Goal: Find specific fact: Find specific fact

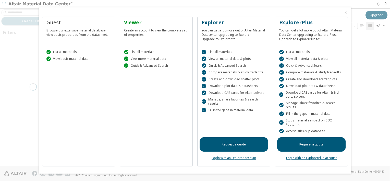
click at [355, 124] on div at bounding box center [195, 90] width 390 height 181
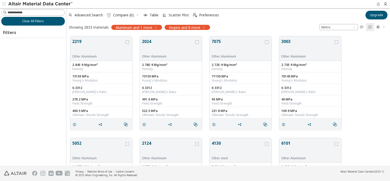
scroll to position [129, 320]
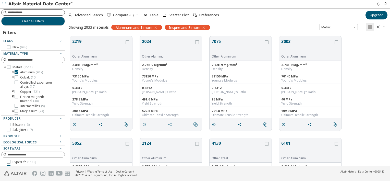
click at [34, 11] on input at bounding box center [36, 12] width 57 height 5
type input "****"
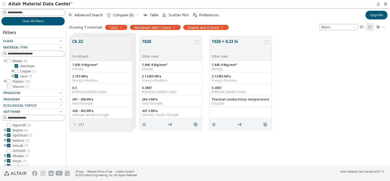
click at [224, 27] on icon "button" at bounding box center [222, 28] width 4 height 4
click at [44, 12] on input at bounding box center [36, 12] width 57 height 5
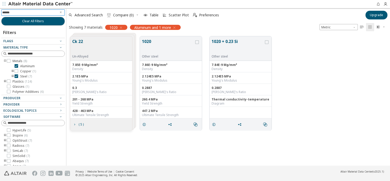
type input "*******"
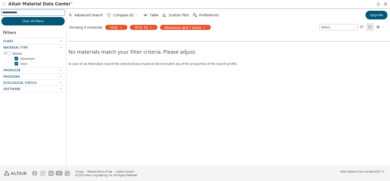
click at [122, 27] on icon "button" at bounding box center [121, 28] width 4 height 4
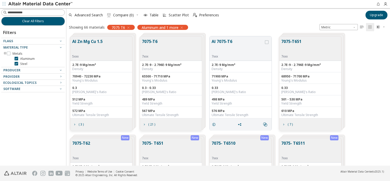
scroll to position [129, 320]
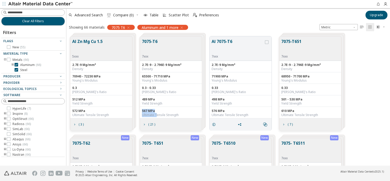
drag, startPoint x: 157, startPoint y: 113, endPoint x: 139, endPoint y: 107, distance: 18.0
click at [140, 107] on div "7075-T6 7xxx 2.7E-9 - 2.796E-9 Mg/mm³ Density 65500 - 71710 MPa Young's Modulus…" at bounding box center [171, 83] width 63 height 94
drag, startPoint x: 139, startPoint y: 107, endPoint x: 157, endPoint y: 111, distance: 17.8
click at [157, 111] on div "567 MPa" at bounding box center [171, 111] width 58 height 4
click at [153, 110] on div "567 MPa" at bounding box center [171, 111] width 58 height 4
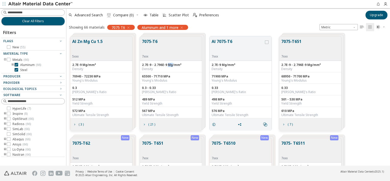
drag, startPoint x: 168, startPoint y: 65, endPoint x: 172, endPoint y: 66, distance: 4.0
click at [172, 66] on div "2.7E-9 - 2.796E-9 Mg/mm³" at bounding box center [171, 65] width 58 height 4
drag, startPoint x: 171, startPoint y: 75, endPoint x: 141, endPoint y: 75, distance: 29.4
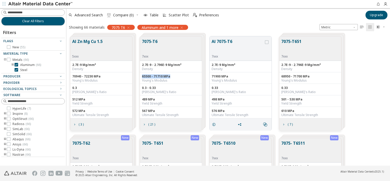
click at [141, 75] on div "65500 - 71710 MPa Young's Modulus" at bounding box center [171, 77] width 62 height 11
click at [234, 19] on div "Advanced Search  Compare (0) Table Scatter Plot  Preferences" at bounding box center [214, 14] width 296 height 11
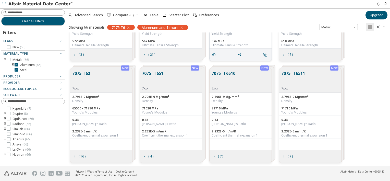
scroll to position [0, 0]
